Goal: Task Accomplishment & Management: Manage account settings

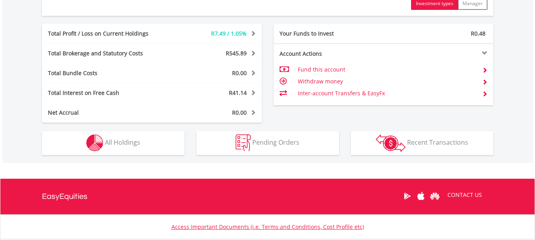
scroll to position [422, 0]
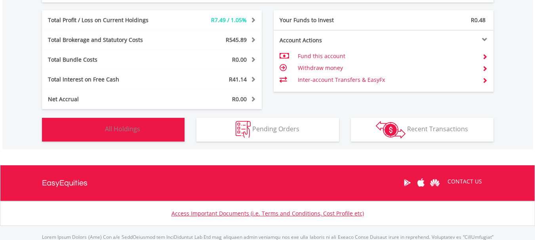
click at [180, 133] on button "Holdings All Holdings" at bounding box center [113, 130] width 143 height 24
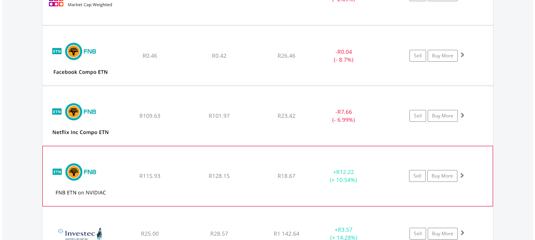
scroll to position [667, 0]
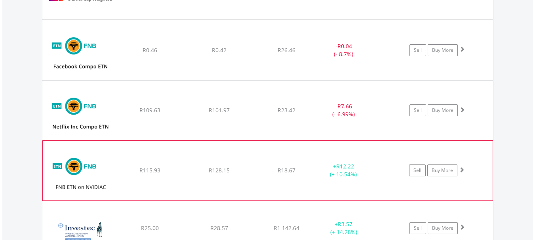
click at [462, 169] on span at bounding box center [462, 170] width 6 height 6
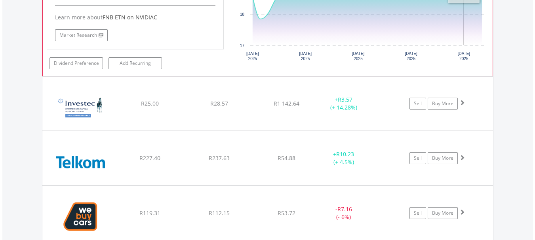
scroll to position [984, 0]
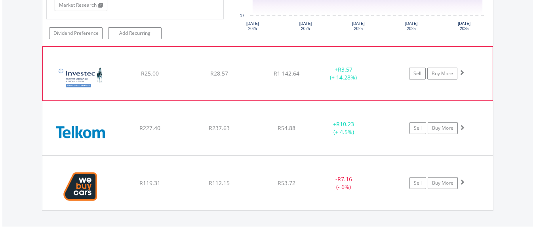
click at [462, 73] on span at bounding box center [462, 73] width 6 height 6
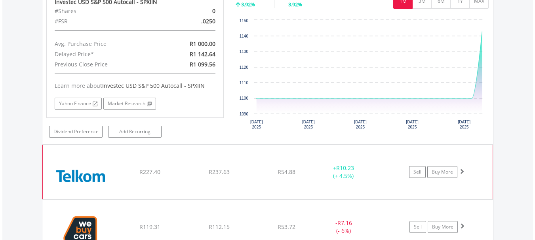
scroll to position [1102, 0]
click at [463, 171] on span at bounding box center [462, 171] width 6 height 6
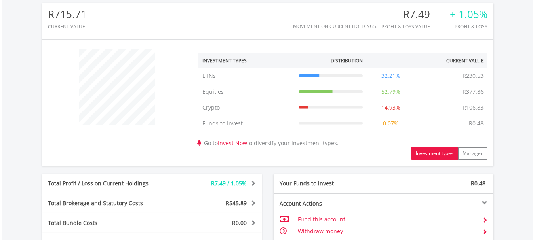
scroll to position [275, 0]
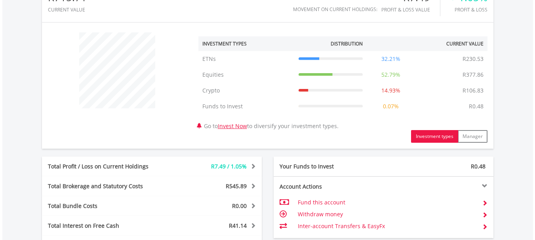
click at [254, 168] on span at bounding box center [252, 167] width 8 height 6
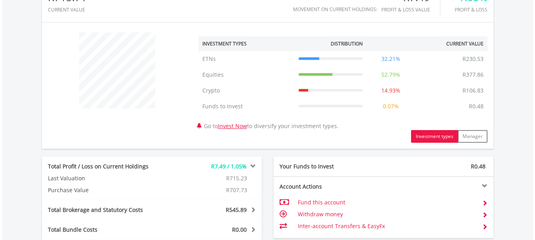
click at [254, 168] on span at bounding box center [252, 167] width 8 height 6
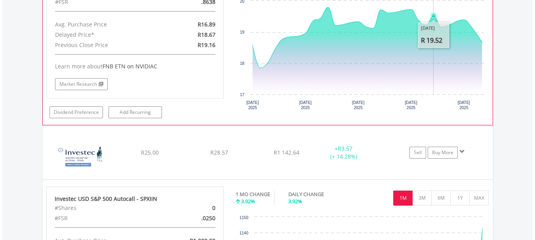
scroll to position [909, 0]
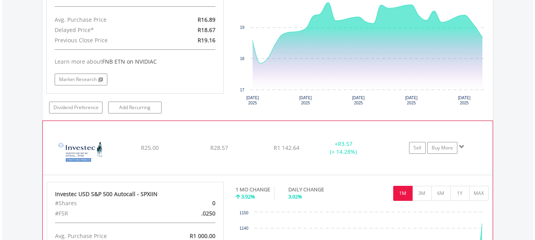
click at [463, 147] on span at bounding box center [462, 147] width 6 height 6
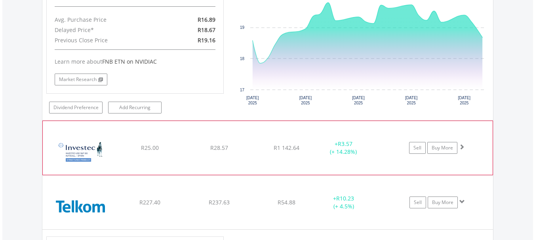
click at [462, 147] on span at bounding box center [462, 147] width 6 height 6
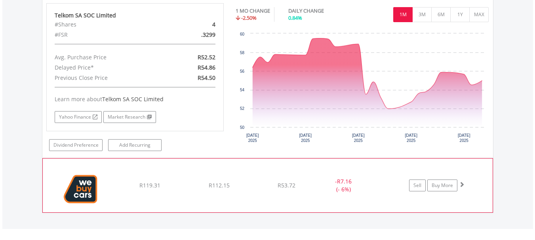
scroll to position [1306, 0]
click at [463, 181] on span at bounding box center [462, 184] width 6 height 6
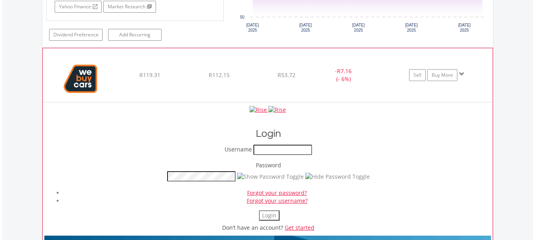
scroll to position [1425, 0]
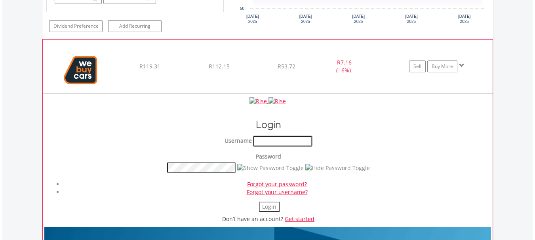
click at [290, 142] on input "text" at bounding box center [283, 141] width 59 height 10
type input "*******"
click at [273, 208] on button "Login" at bounding box center [269, 207] width 21 height 10
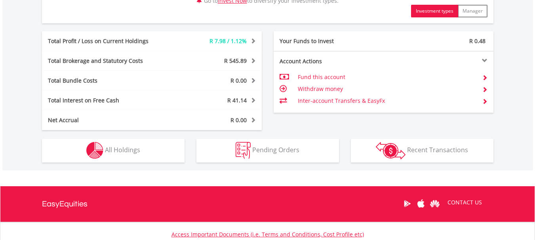
scroll to position [382, 0]
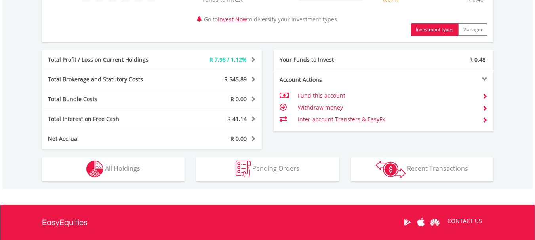
click at [174, 91] on div "Total Bundle Costs R 0.00 Statutory Costs R 0.00 Brokerage Costs R 0.00 Managem…" at bounding box center [152, 100] width 220 height 20
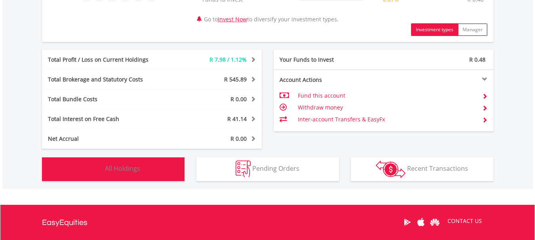
click at [166, 166] on button "Holdings All Holdings" at bounding box center [113, 170] width 143 height 24
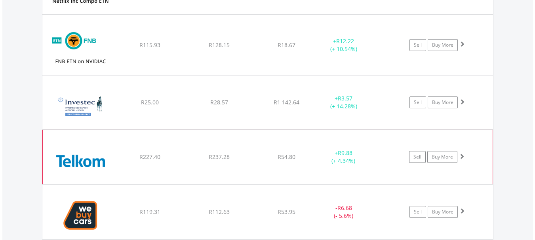
scroll to position [825, 0]
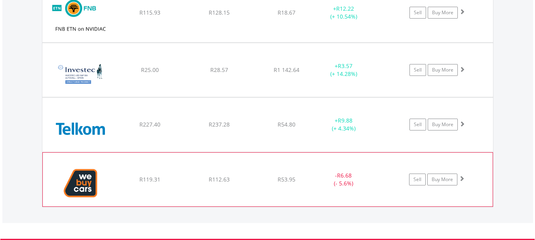
click at [460, 178] on span at bounding box center [462, 179] width 6 height 6
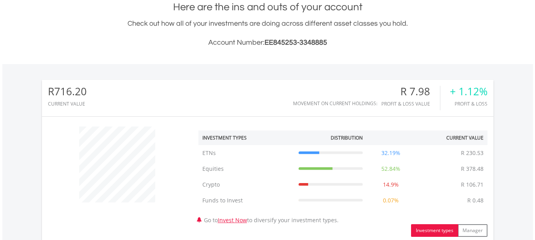
scroll to position [31, 0]
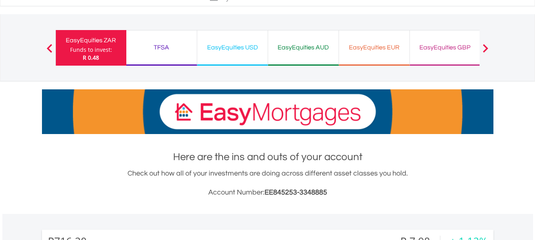
click at [195, 47] on div "TFSA Funds to invest: R 0.48" at bounding box center [161, 48] width 71 height 36
